Goal: Task Accomplishment & Management: Complete application form

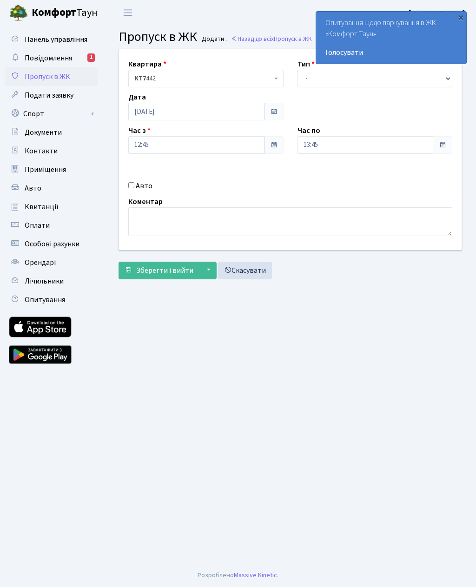
click at [127, 189] on div "Авто" at bounding box center [205, 185] width 169 height 11
click at [321, 79] on select "- Доставка Таксі Гості Сервіс" at bounding box center [374, 79] width 155 height 18
select select "3"
click at [134, 188] on input "Авто" at bounding box center [131, 185] width 6 height 6
checkbox input "true"
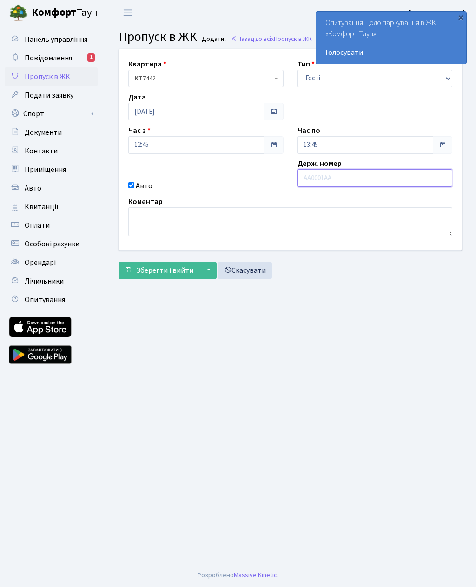
click at [332, 181] on input "text" at bounding box center [374, 178] width 155 height 18
type input "КА1458ІІ"
click at [153, 267] on span "Зберегти і вийти" at bounding box center [164, 270] width 57 height 10
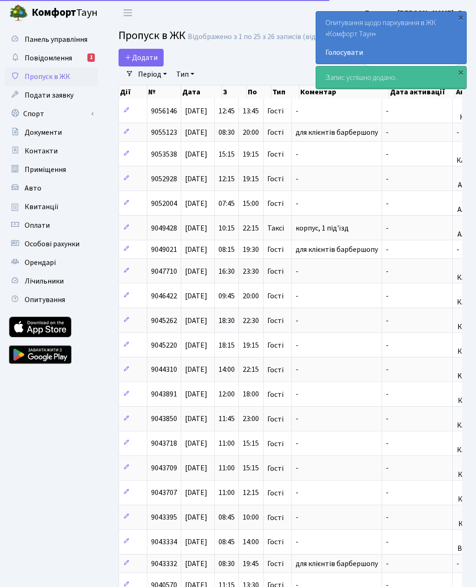
select select "25"
